Goal: Find specific page/section: Find specific page/section

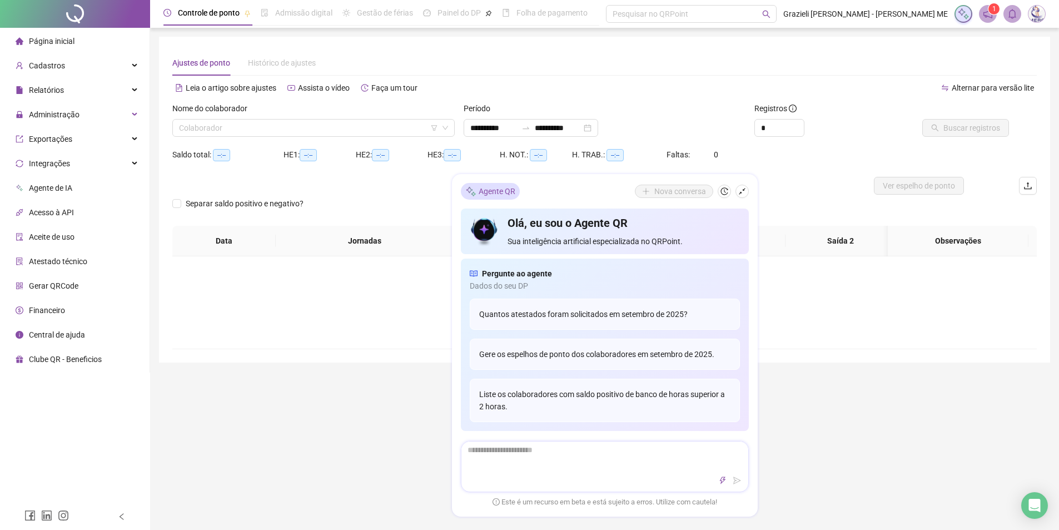
type input "**********"
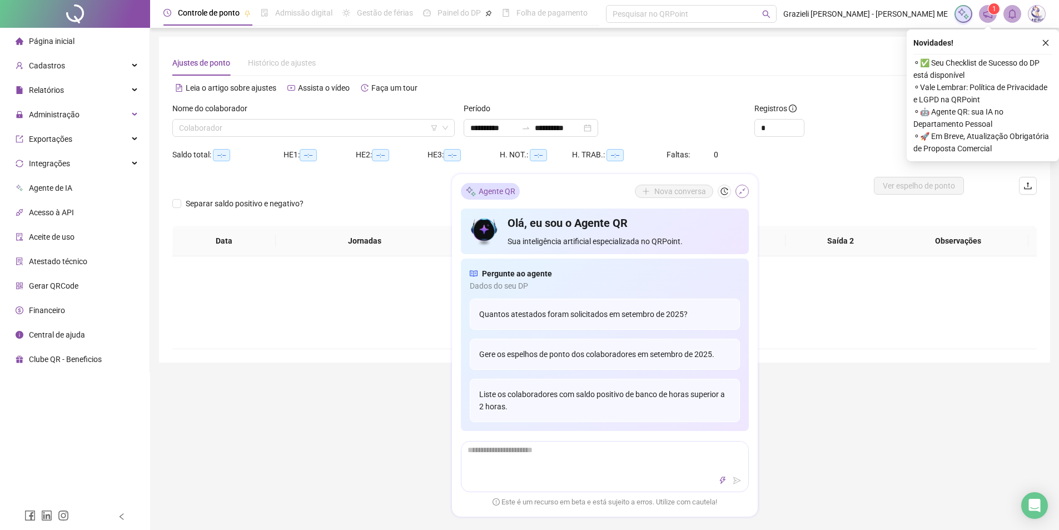
click at [742, 183] on div "Agente QR Nova conversa" at bounding box center [605, 191] width 288 height 17
drag, startPoint x: 743, startPoint y: 191, endPoint x: 610, endPoint y: 186, distance: 133.0
click at [742, 191] on icon "shrink" at bounding box center [742, 191] width 8 height 8
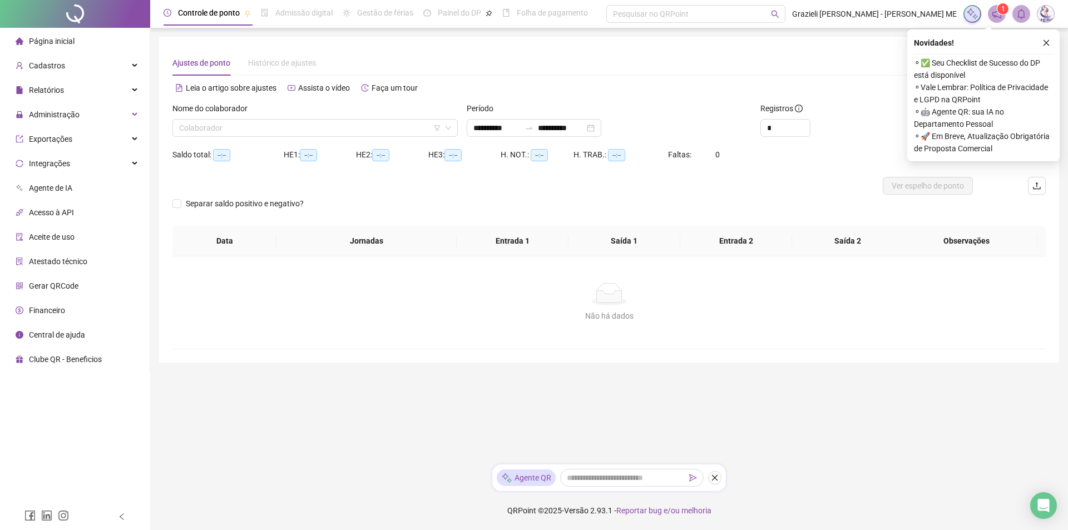
click at [83, 34] on li "Página inicial" at bounding box center [74, 41] width 145 height 22
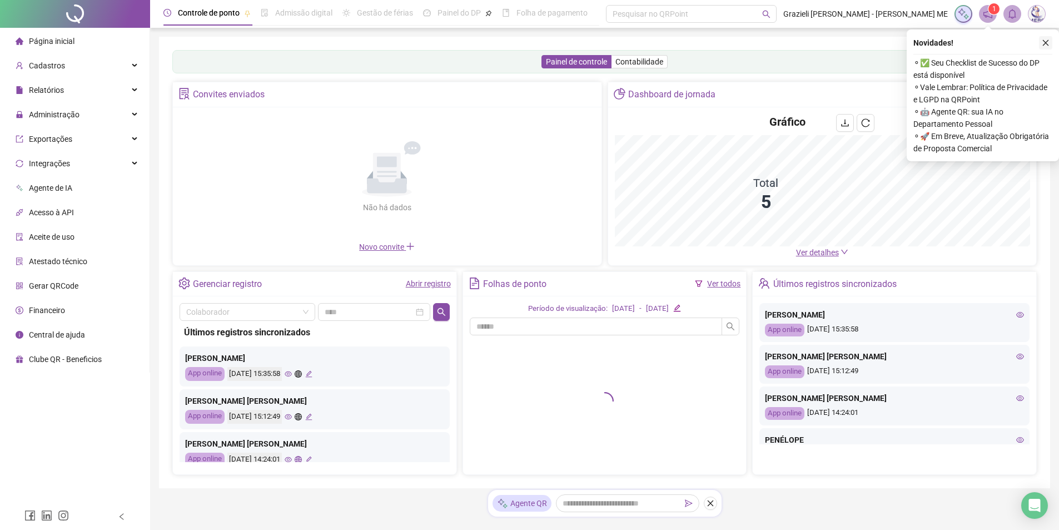
click at [1045, 41] on icon "close" at bounding box center [1046, 43] width 8 height 8
